Goal: Contribute content

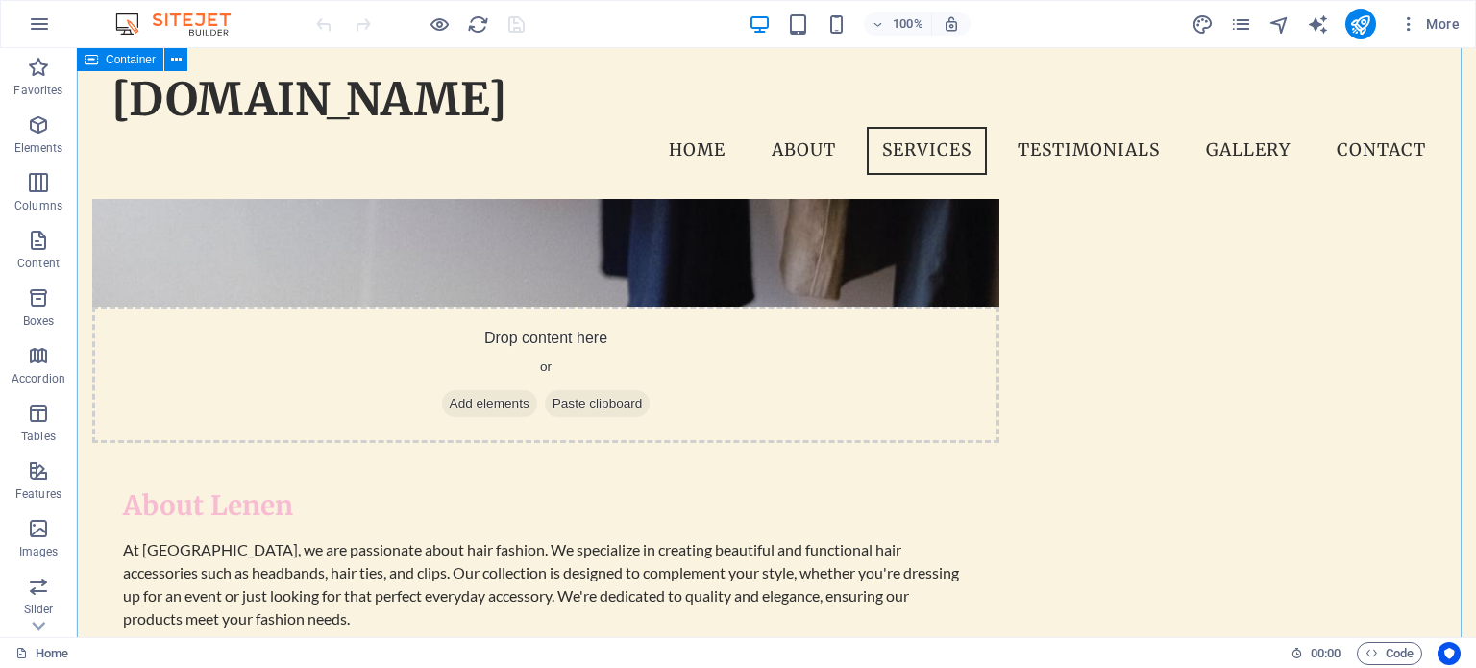
scroll to position [1145, 0]
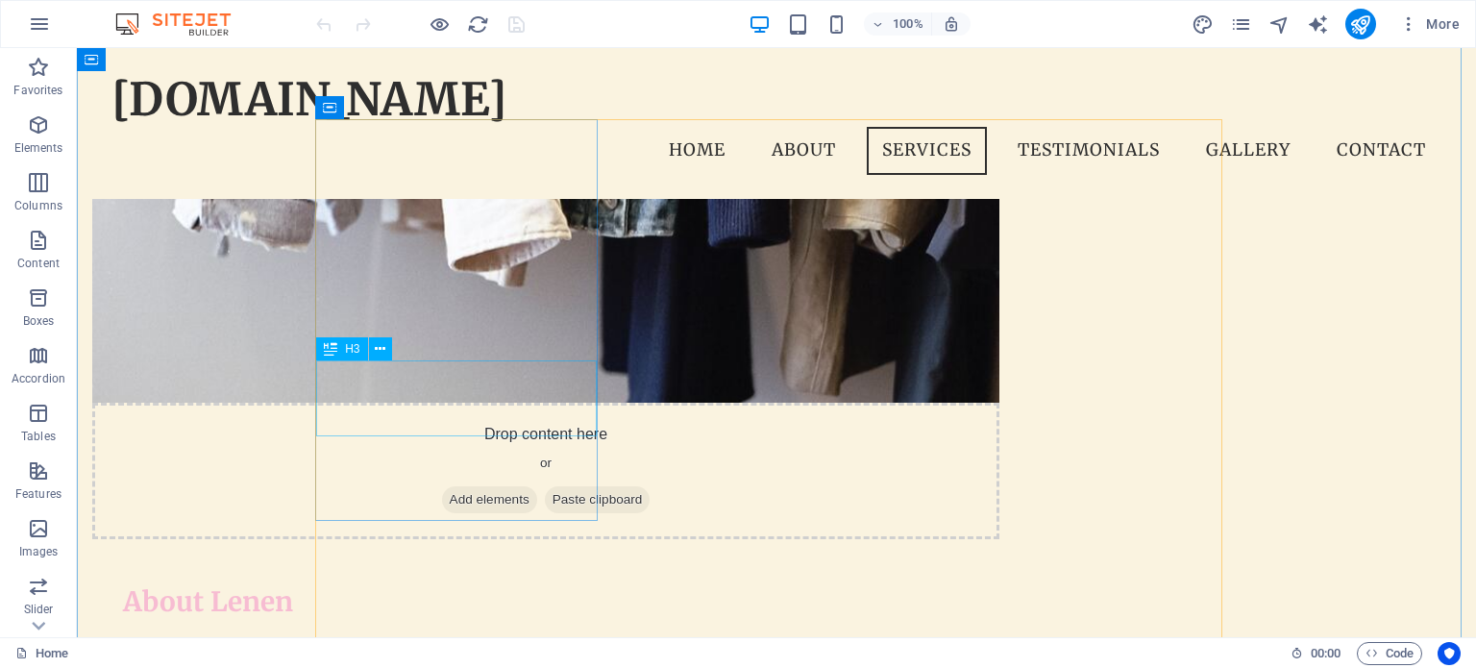
drag, startPoint x: 411, startPoint y: 395, endPoint x: 512, endPoint y: 411, distance: 102.2
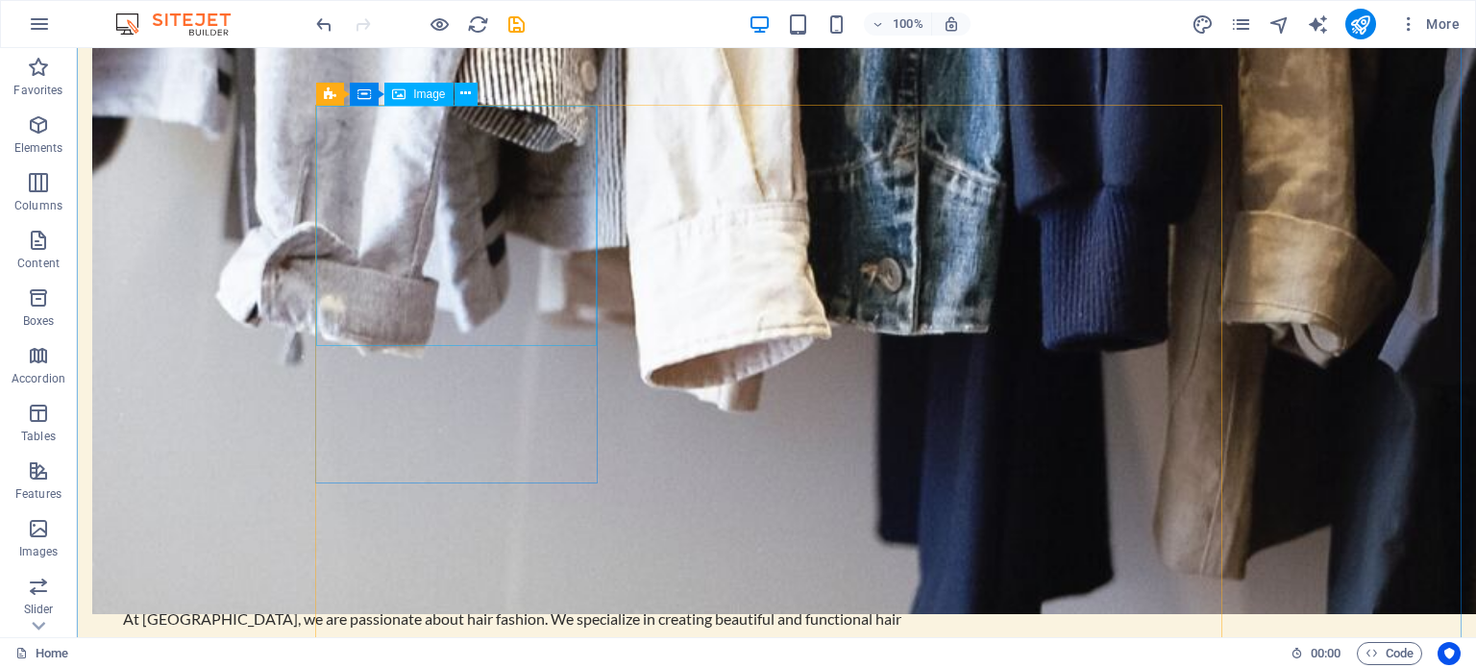
scroll to position [1161, 0]
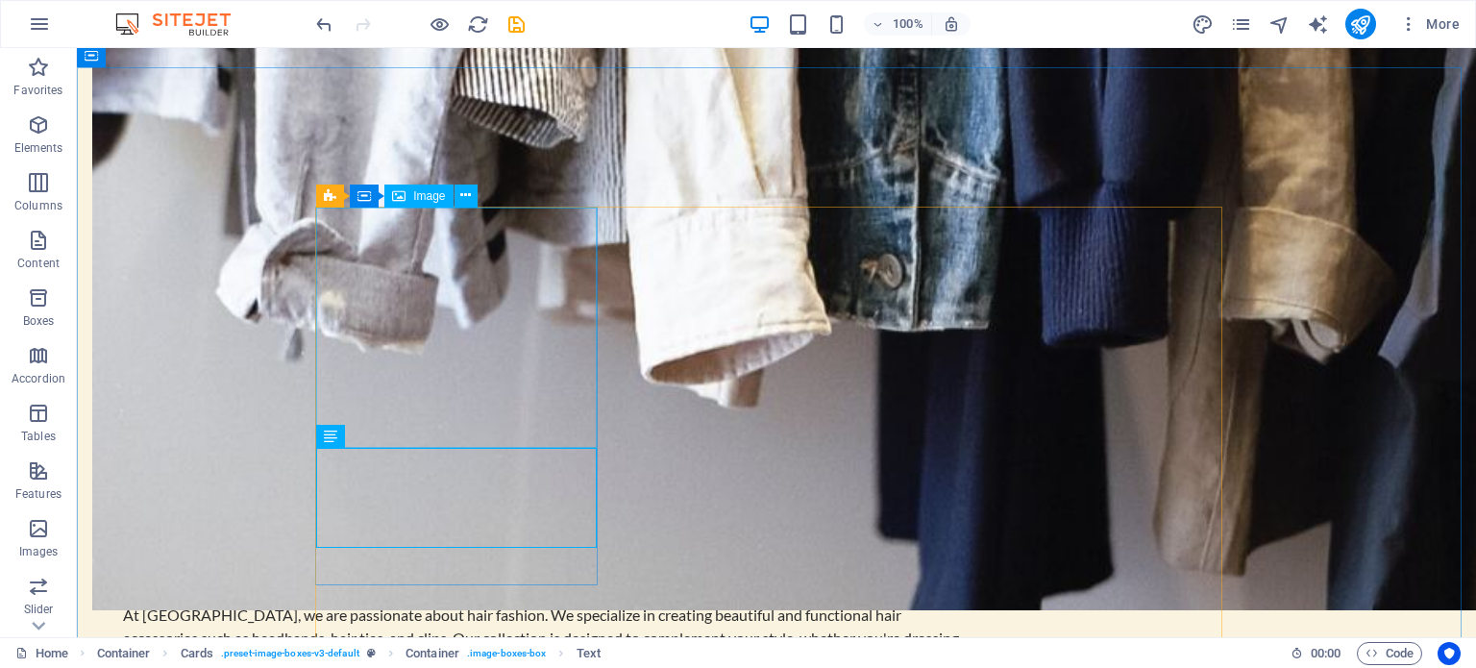
click at [431, 201] on span "Image" at bounding box center [429, 196] width 32 height 12
click at [420, 201] on span "Image" at bounding box center [429, 196] width 32 height 12
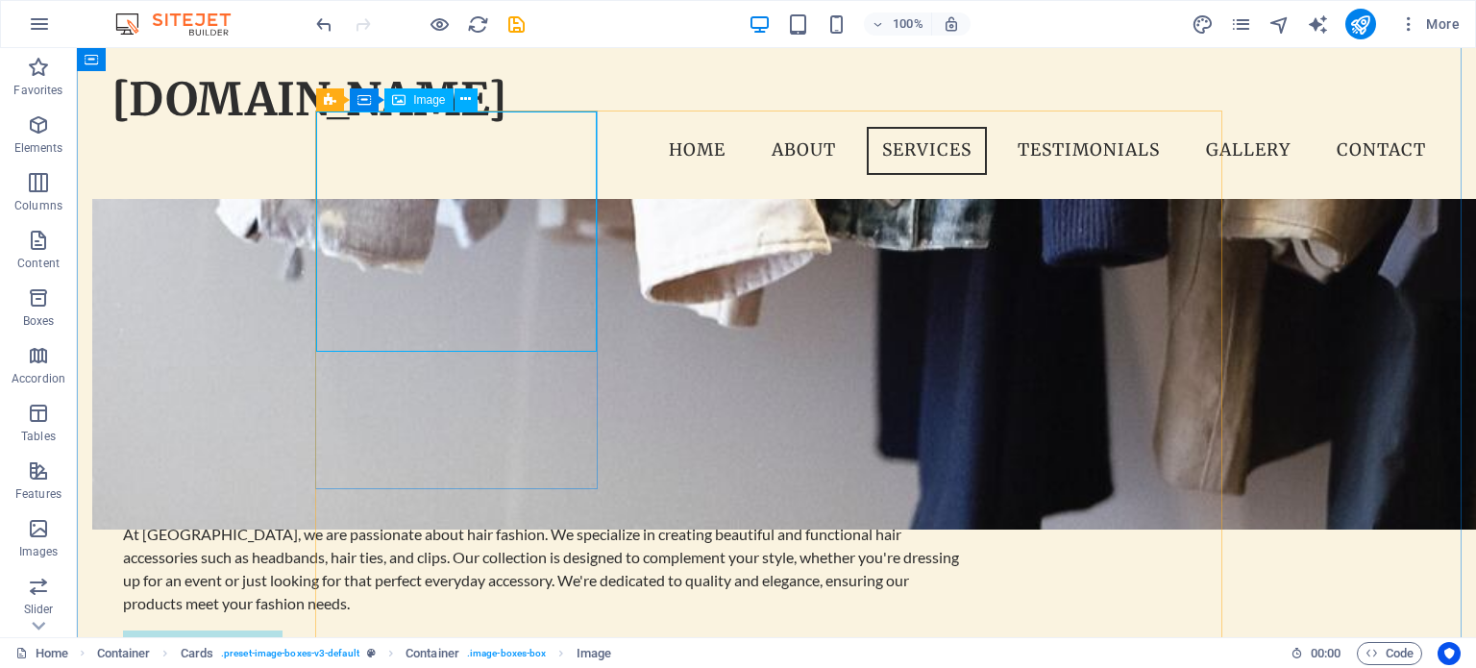
scroll to position [1142, 0]
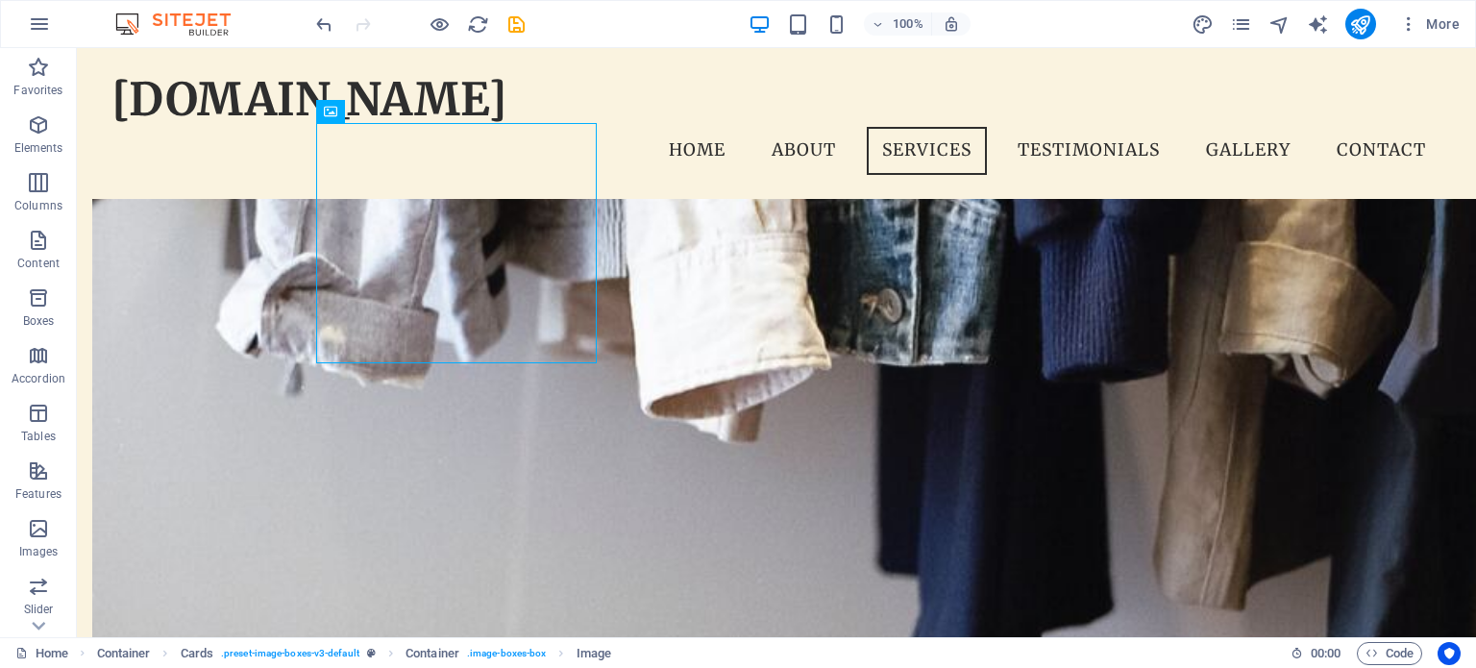
drag, startPoint x: 516, startPoint y: 148, endPoint x: 461, endPoint y: 281, distance: 143.5
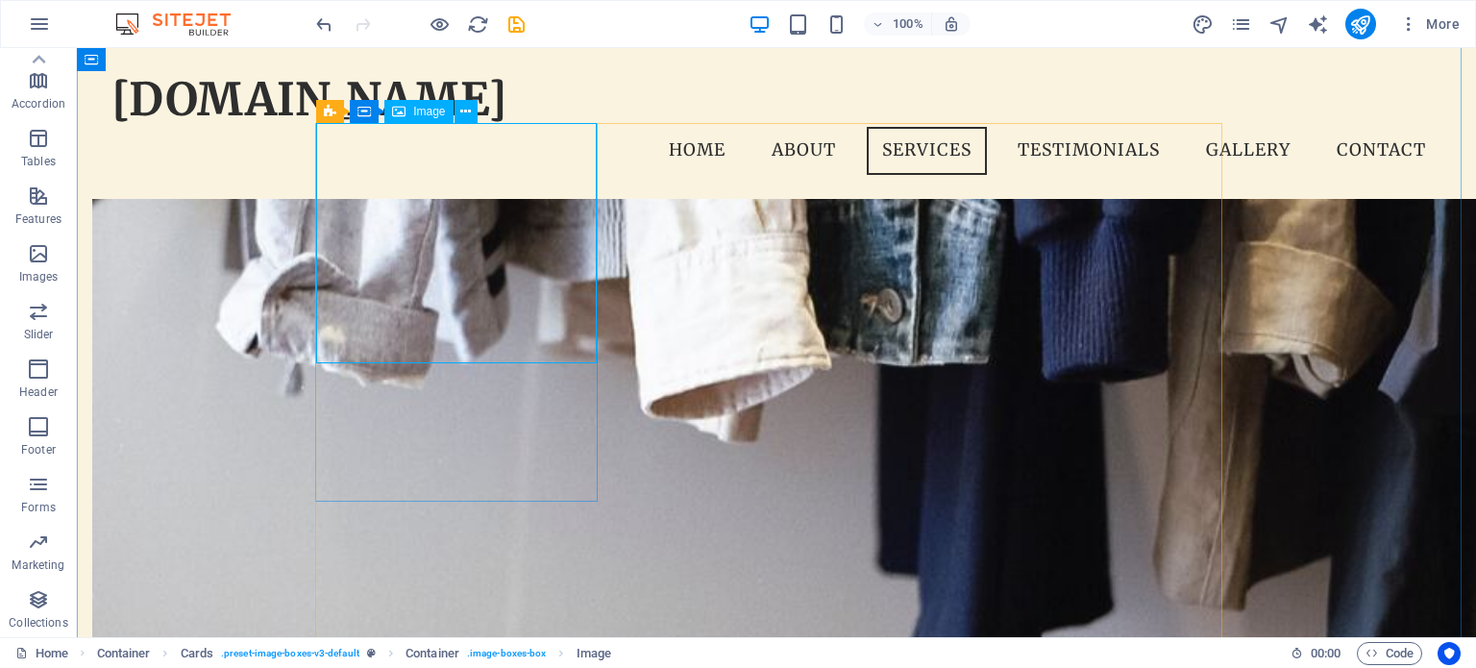
click at [61, 269] on span "Images" at bounding box center [38, 265] width 77 height 46
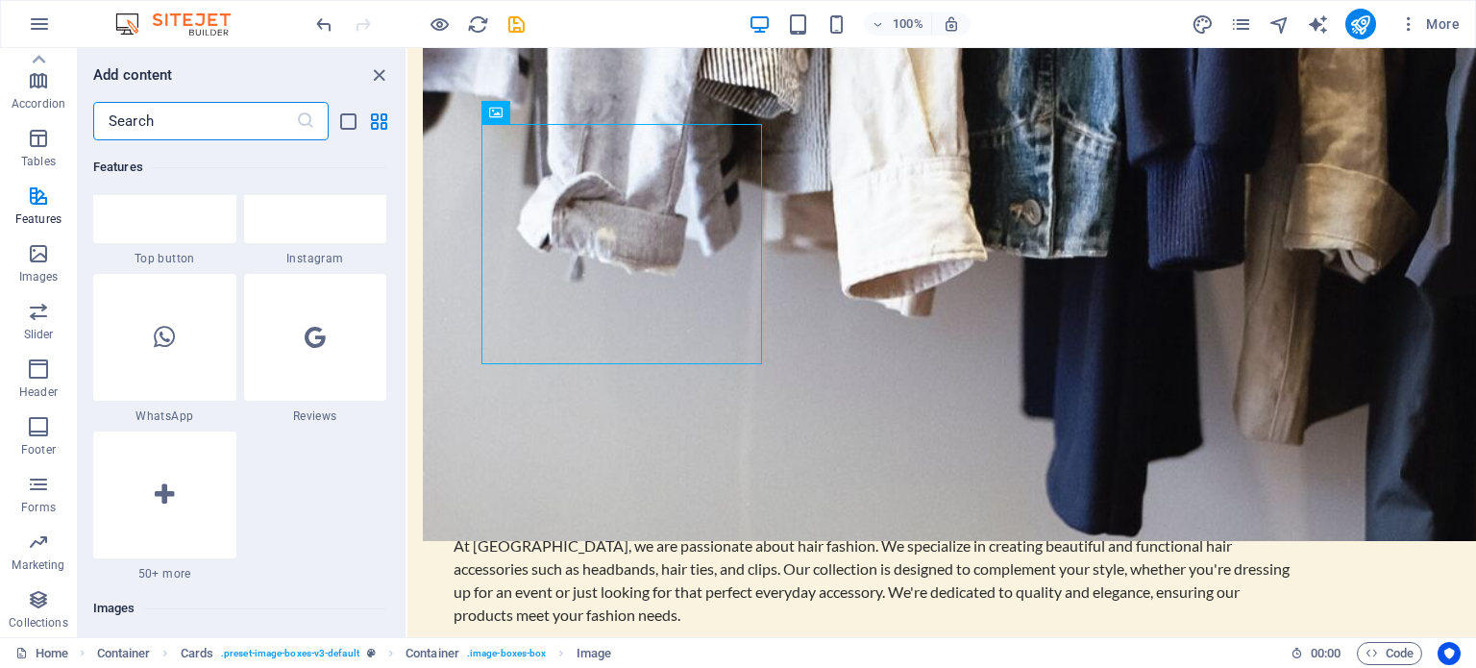
scroll to position [9360, 0]
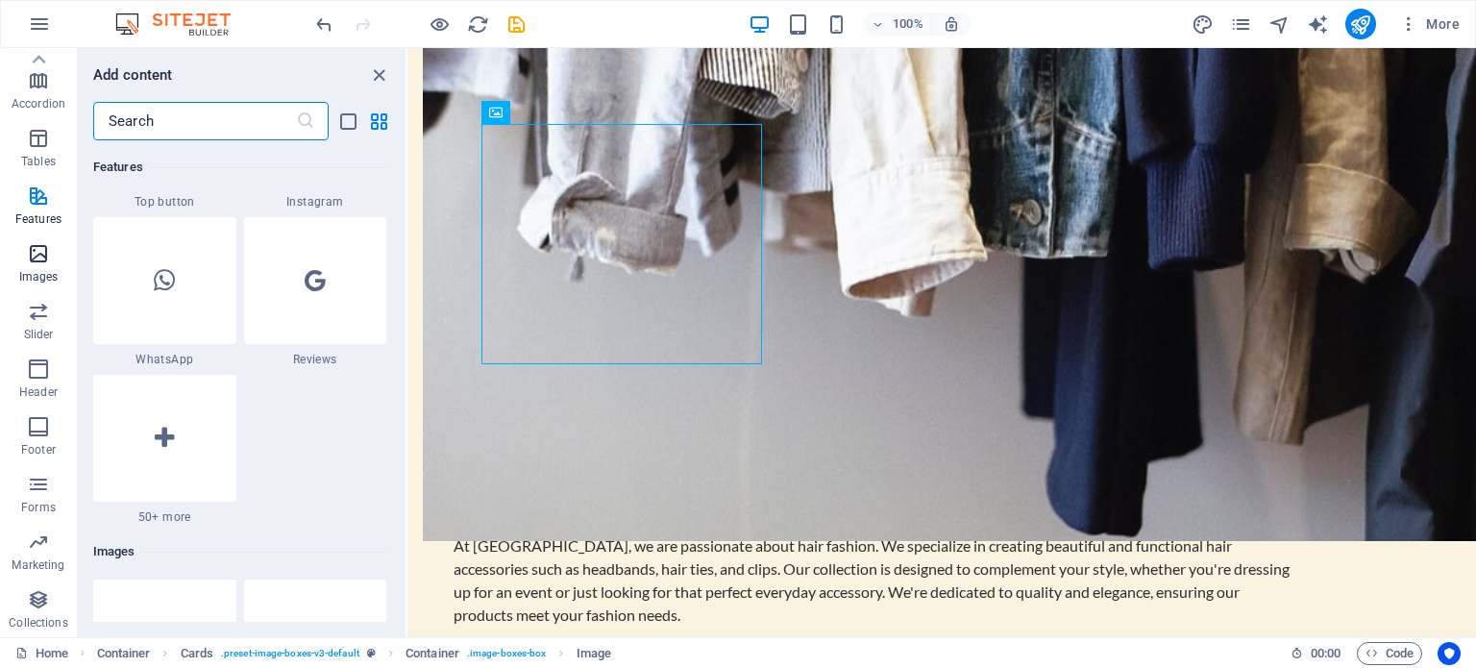
click at [32, 264] on icon "button" at bounding box center [38, 253] width 23 height 23
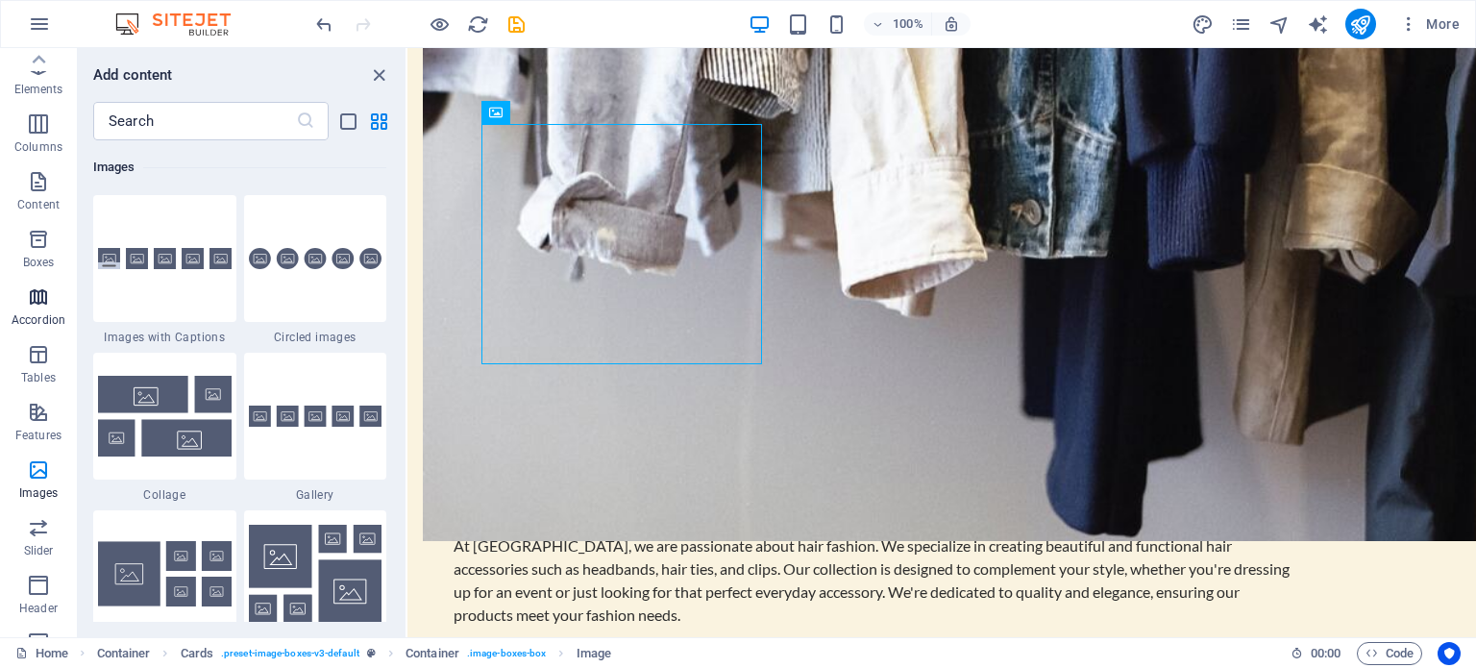
scroll to position [0, 0]
click at [47, 88] on p "Favorites" at bounding box center [37, 90] width 49 height 15
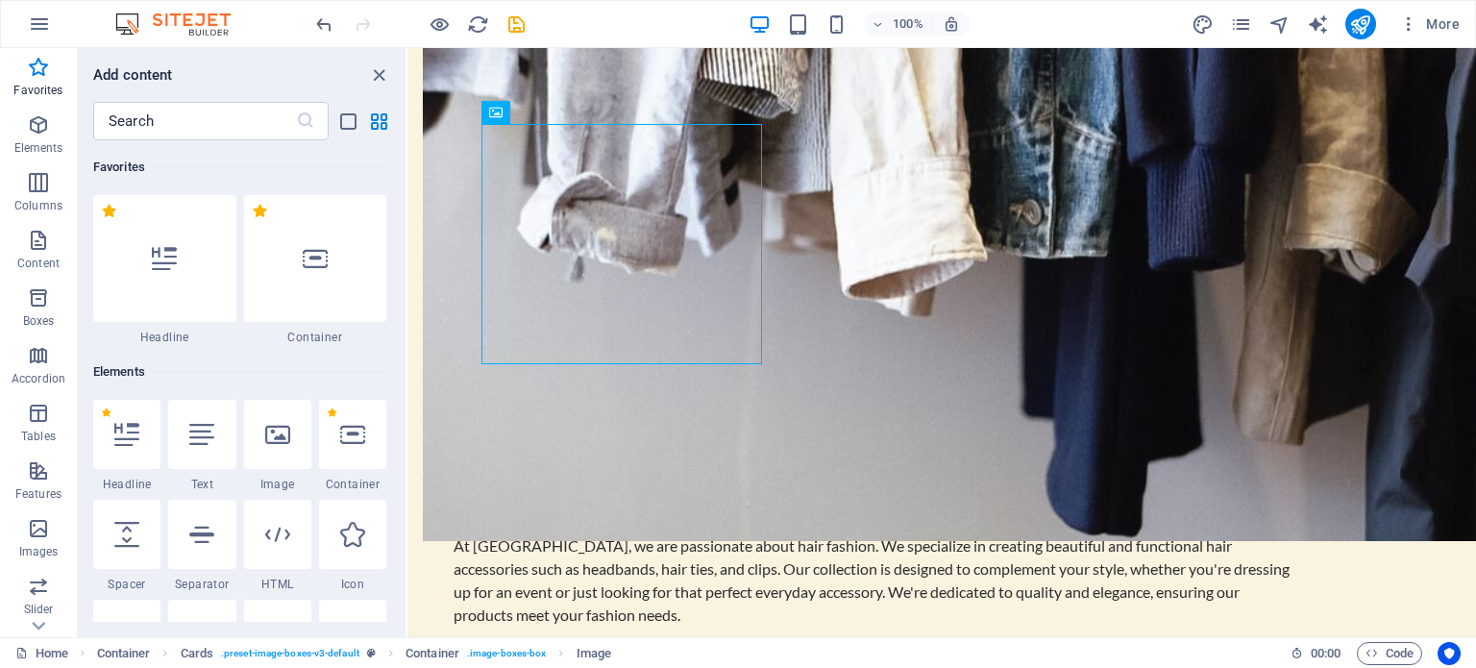
click at [269, 437] on icon at bounding box center [277, 434] width 25 height 25
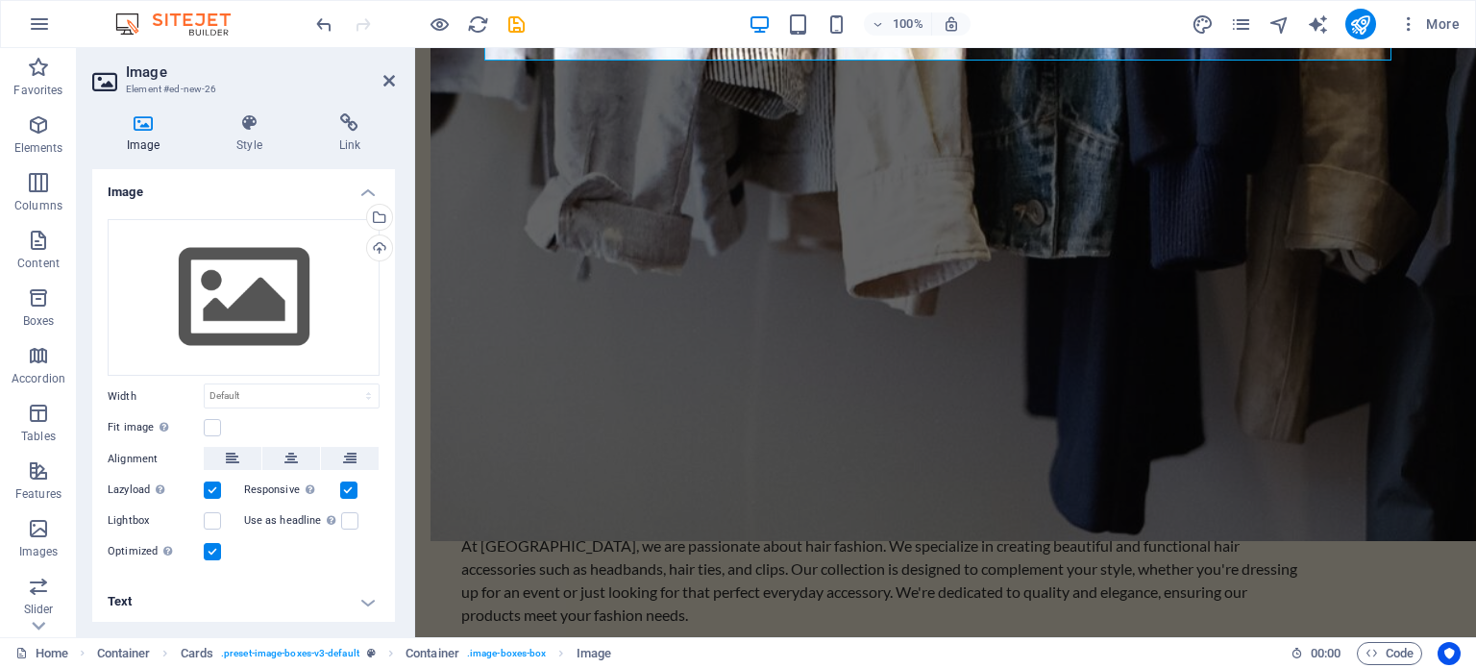
scroll to position [1401, 0]
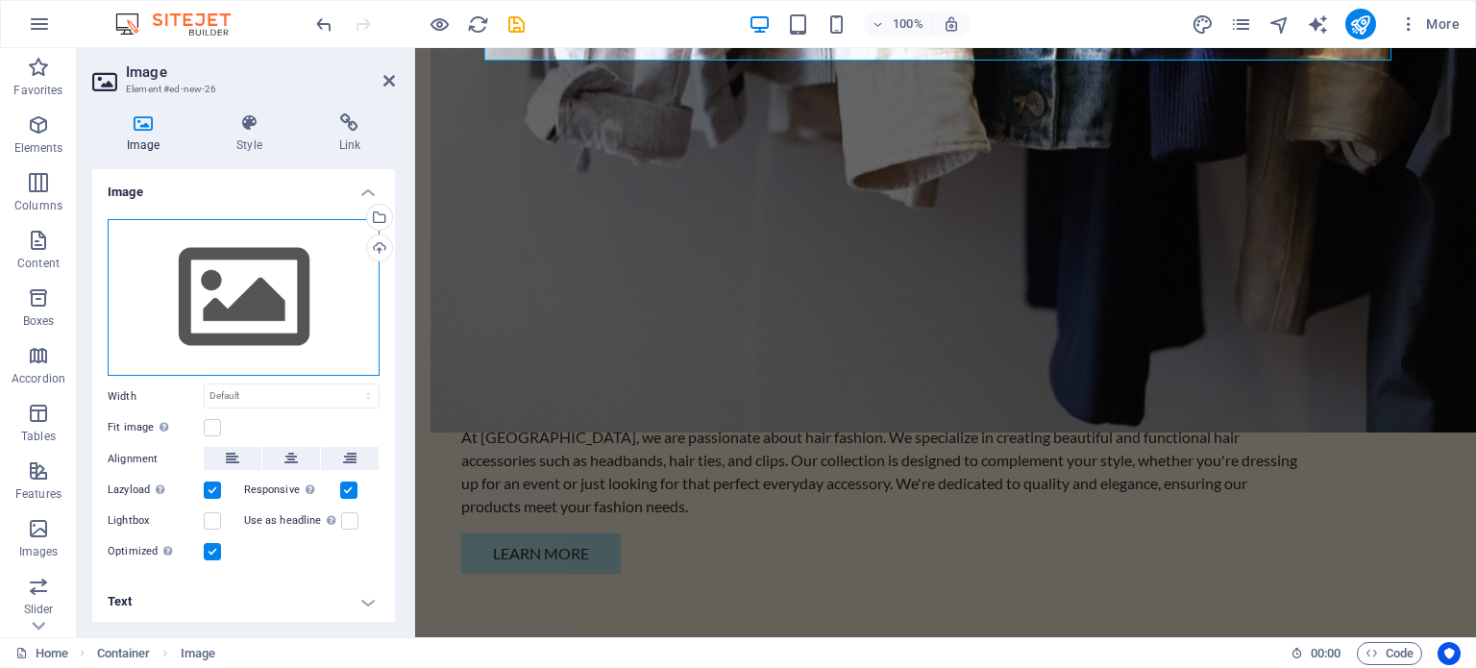
click at [208, 270] on div "Drag files here, click to choose files or select files from Files or our free s…" at bounding box center [244, 298] width 272 height 158
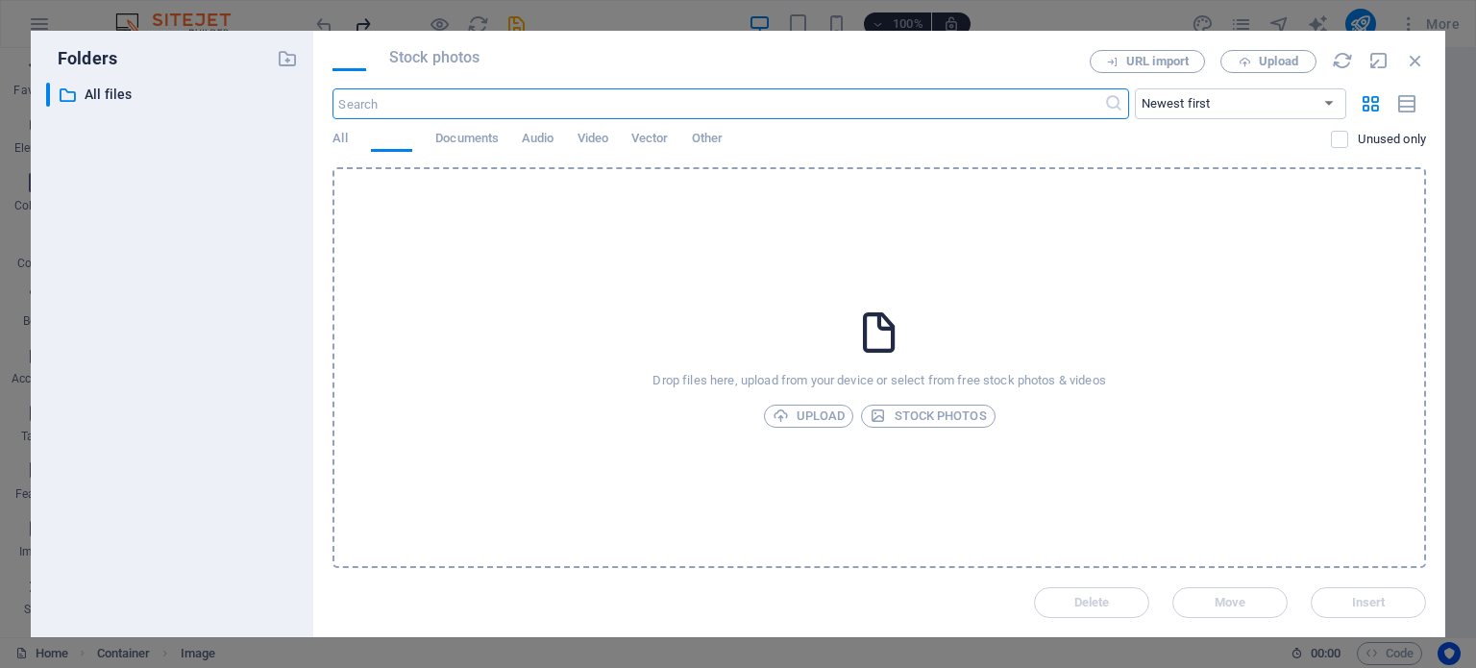
scroll to position [1735, 0]
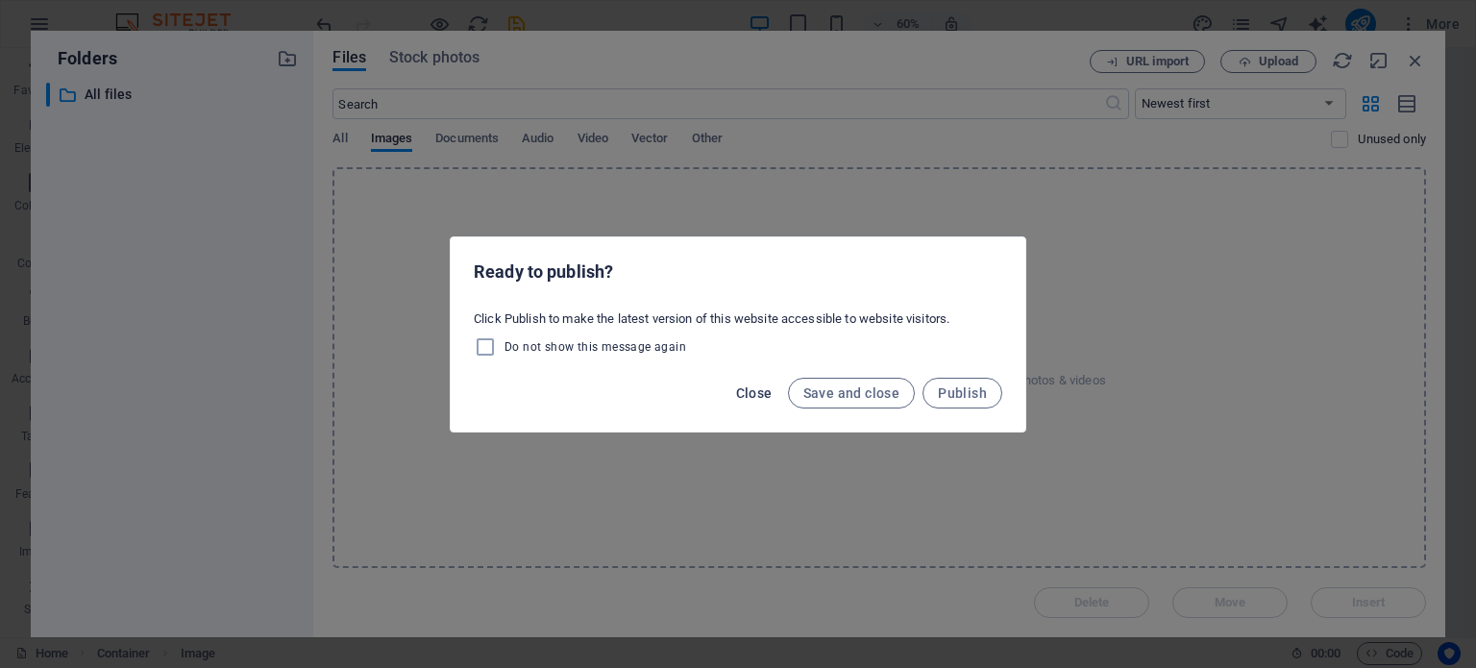
click at [751, 388] on span "Close" at bounding box center [754, 392] width 37 height 15
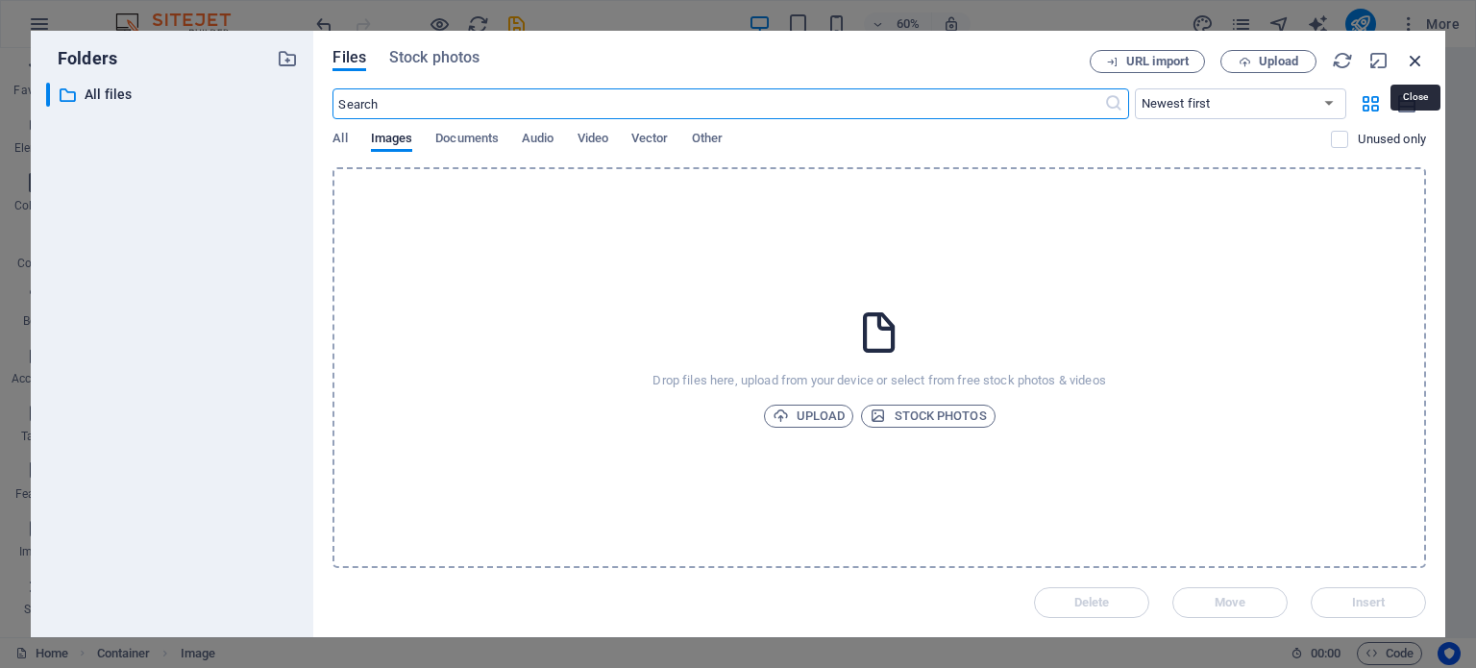
click at [1413, 56] on icon "button" at bounding box center [1415, 60] width 21 height 21
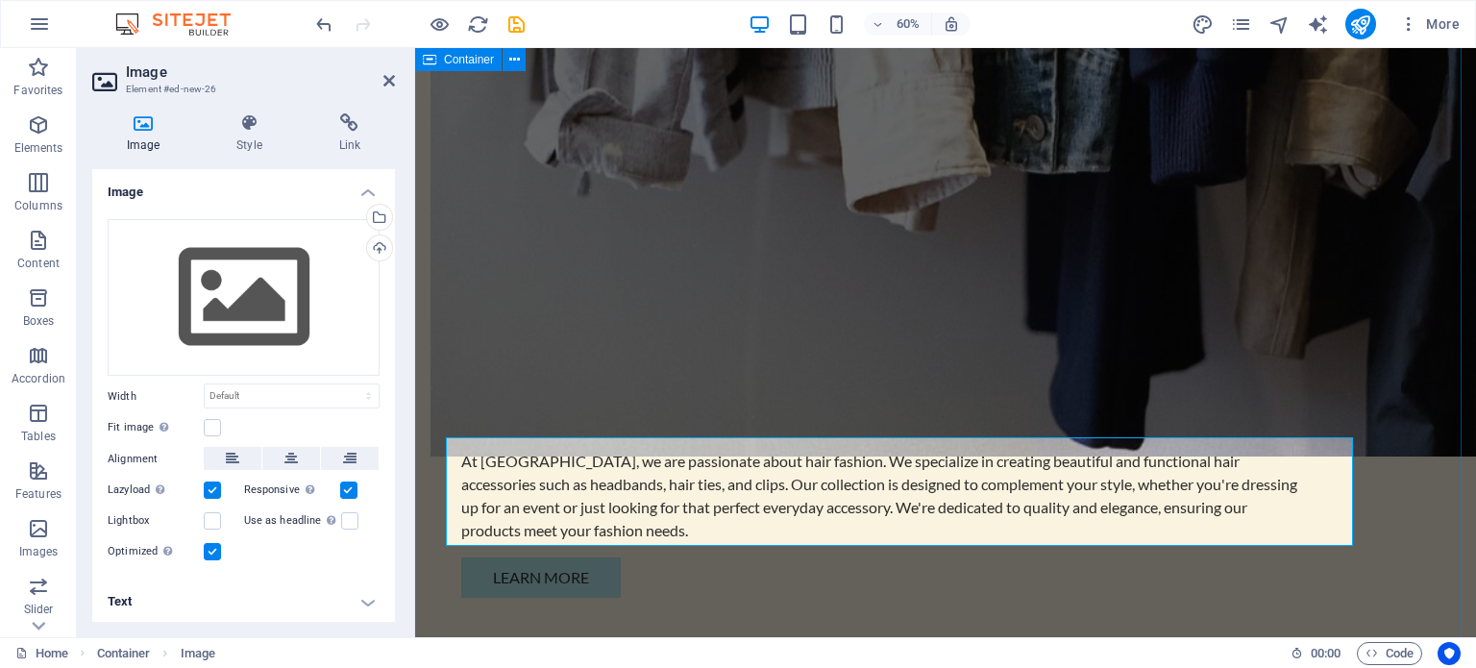
scroll to position [1401, 0]
